Goal: Task Accomplishment & Management: Complete application form

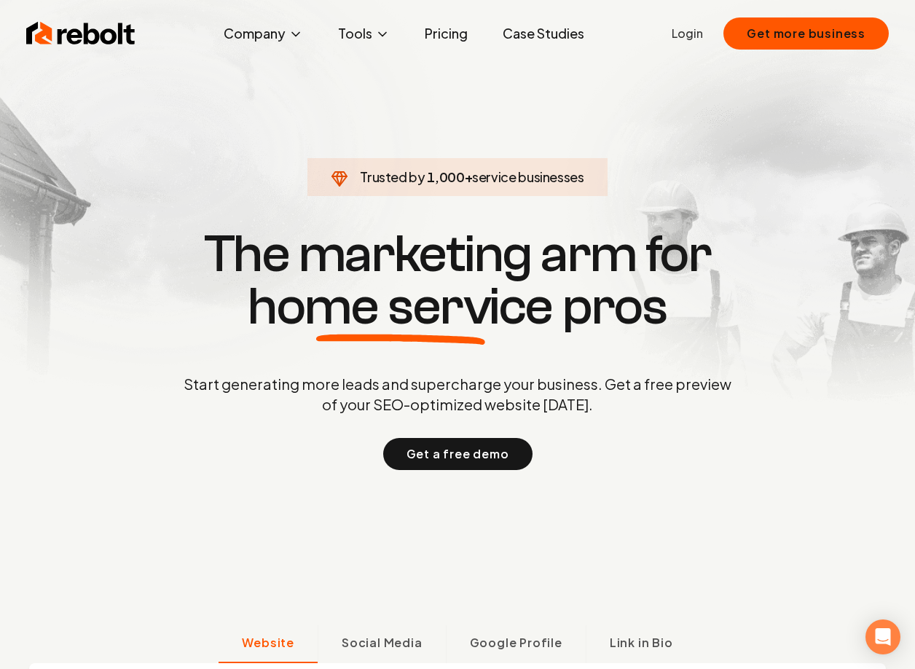
click at [707, 20] on ul "Login Get more business" at bounding box center [780, 33] width 217 height 32
click at [699, 28] on link "Login" at bounding box center [687, 33] width 31 height 17
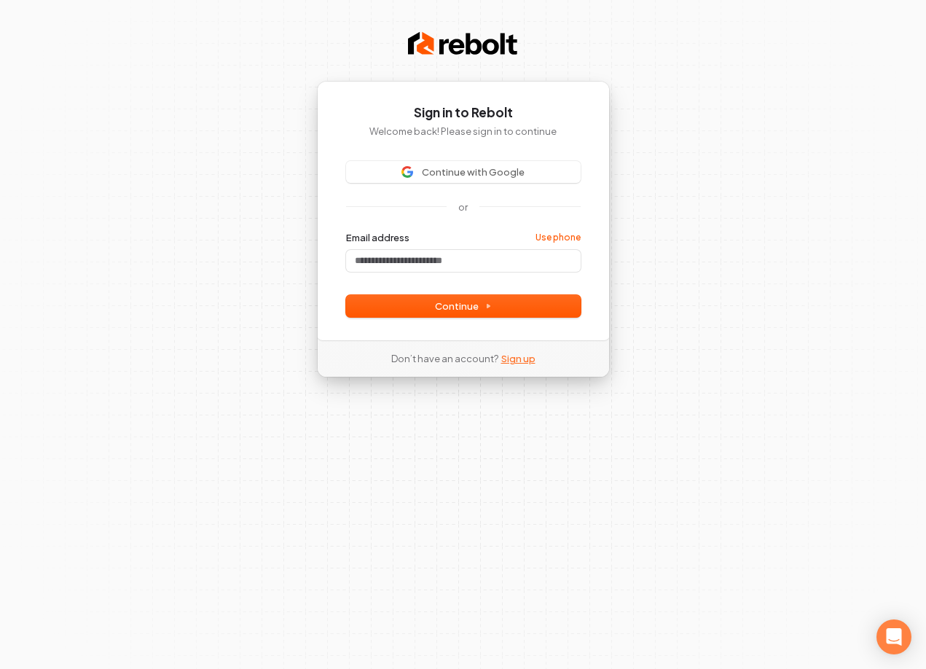
click at [530, 361] on link "Sign up" at bounding box center [518, 358] width 34 height 13
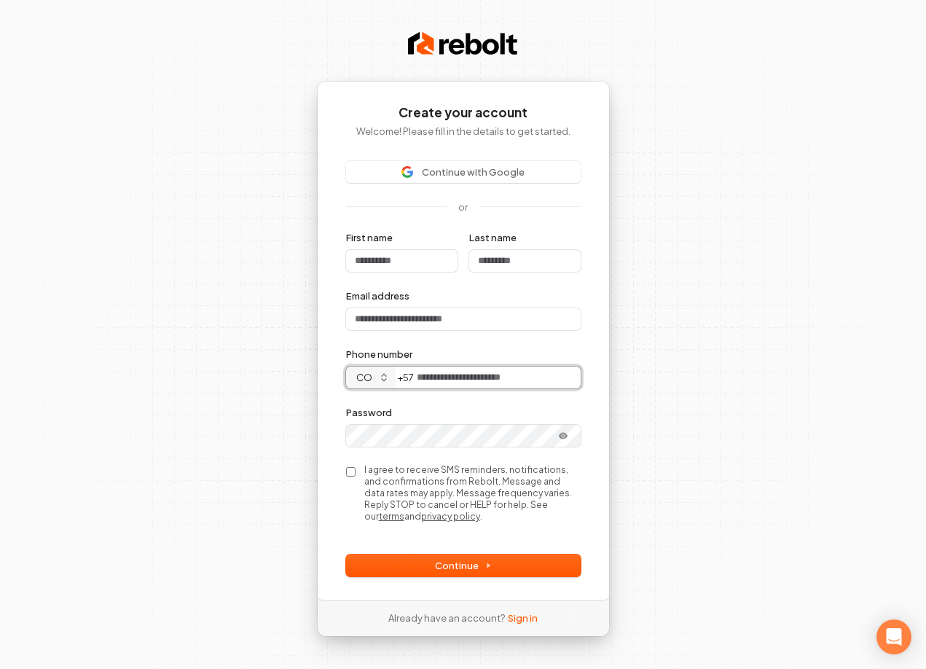
click at [385, 377] on button "co" at bounding box center [371, 378] width 50 height 22
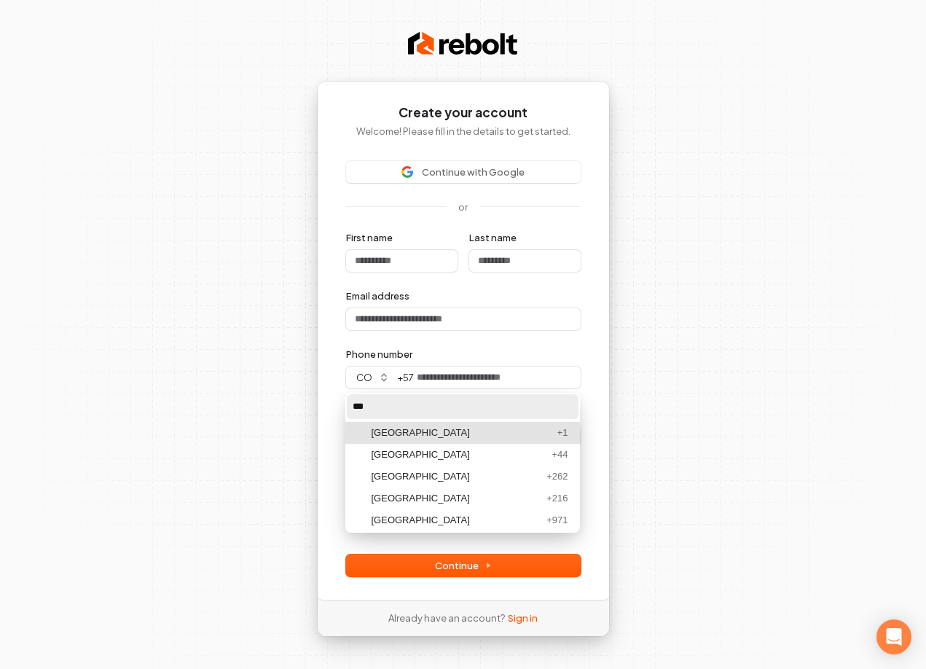
type input "***"
click at [420, 433] on div "[GEOGRAPHIC_DATA]" at bounding box center [462, 432] width 180 height 13
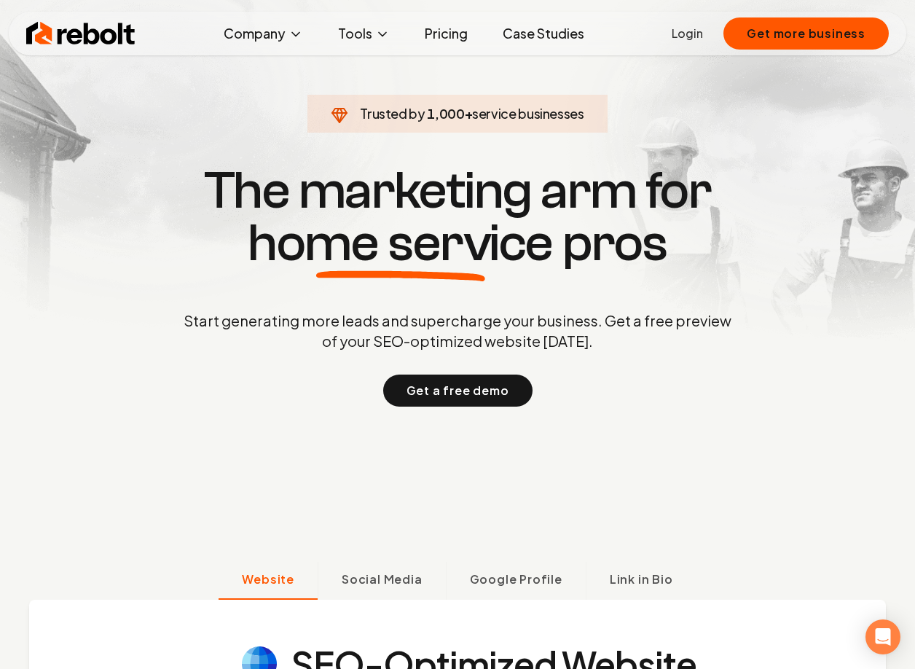
scroll to position [205, 0]
